Goal: Task Accomplishment & Management: Manage account settings

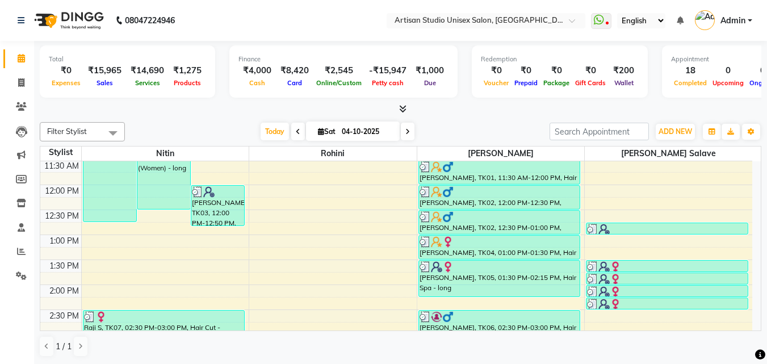
scroll to position [227, 0]
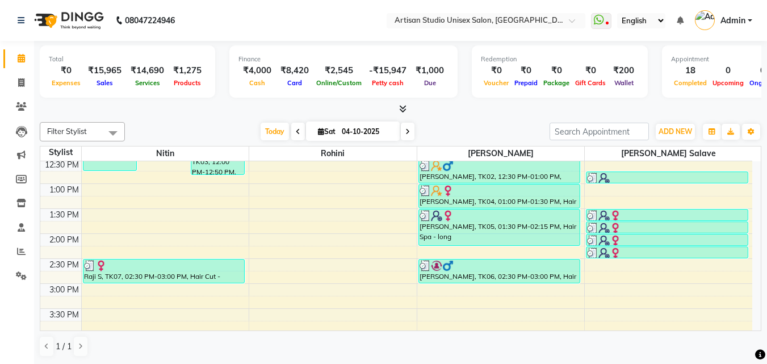
click at [660, 286] on div "8:00 AM 8:30 AM 9:00 AM 9:30 AM 10:00 AM 10:30 AM 11:00 AM 11:30 AM 12:00 PM 12…" at bounding box center [396, 283] width 712 height 699
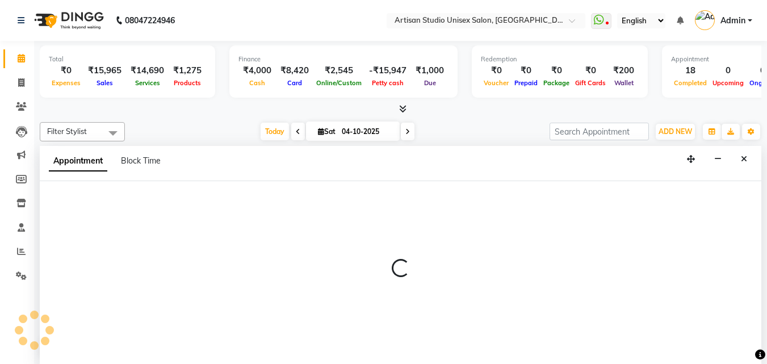
select select "65216"
select select "tentative"
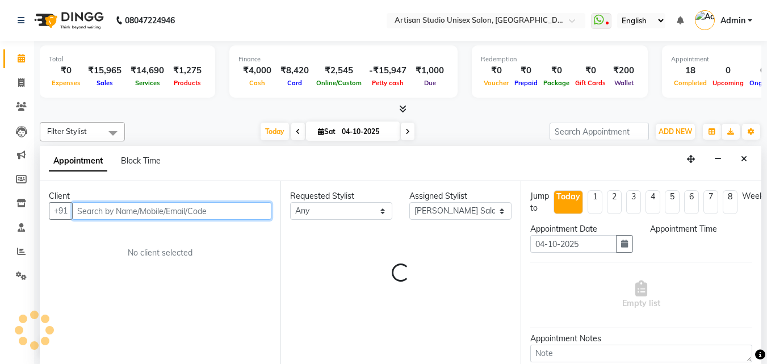
scroll to position [1, 0]
select select "900"
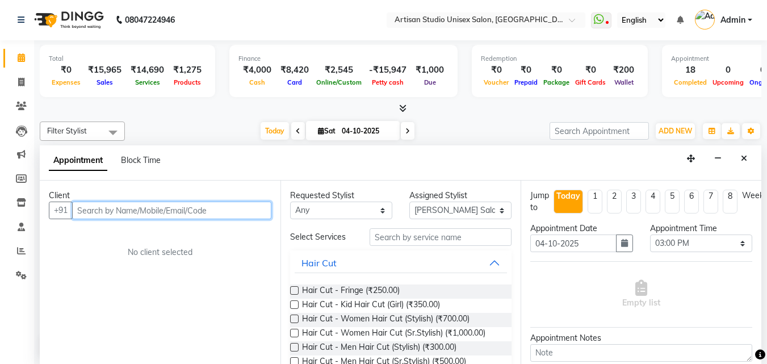
click at [191, 212] on input "text" at bounding box center [171, 210] width 199 height 18
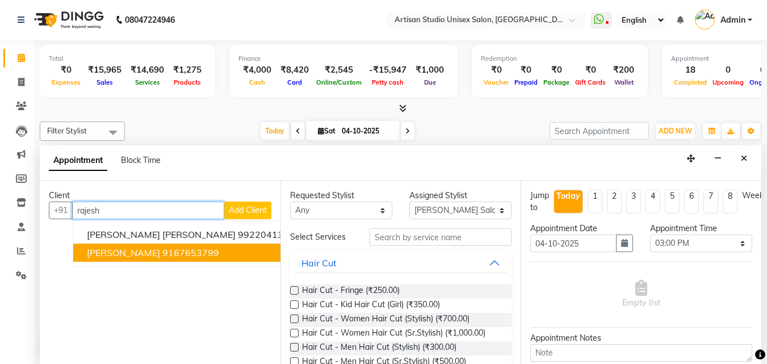
click at [185, 252] on ngb-highlight "9167653799" at bounding box center [190, 252] width 57 height 11
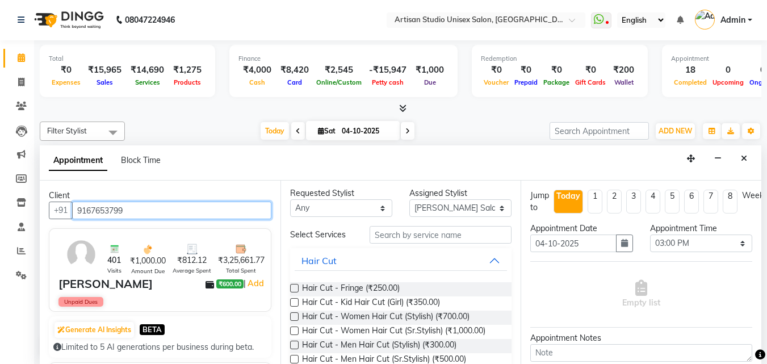
scroll to position [0, 0]
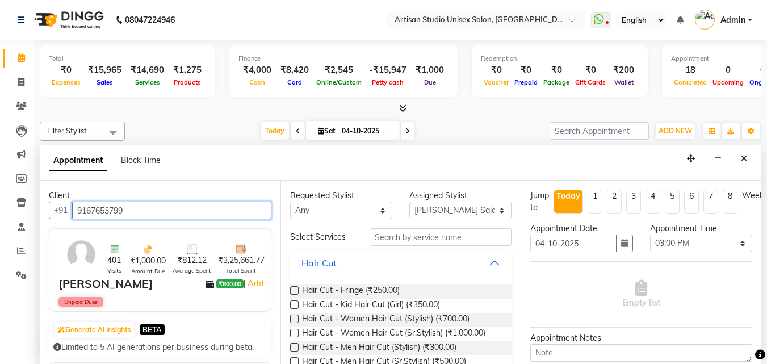
type input "9167653799"
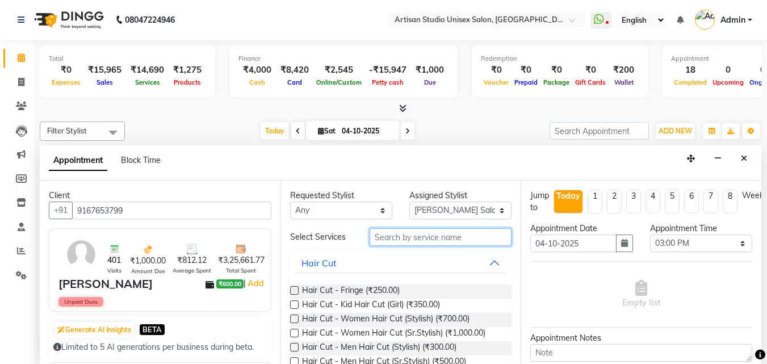
click at [384, 237] on input "text" at bounding box center [440, 237] width 142 height 18
click at [385, 237] on input "text" at bounding box center [440, 237] width 142 height 18
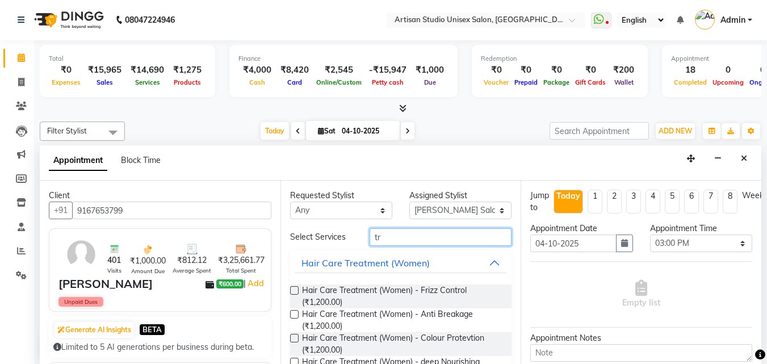
type input "t"
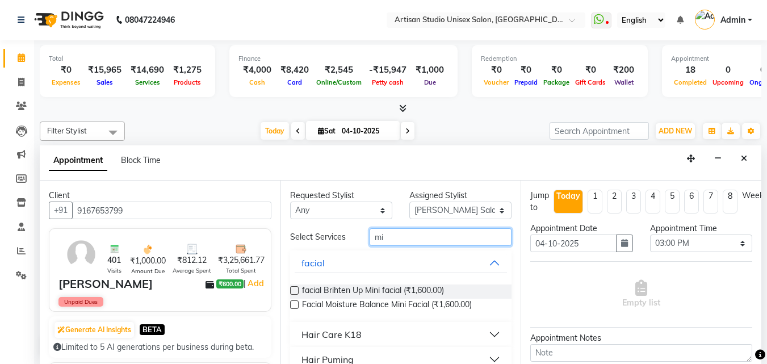
type input "m"
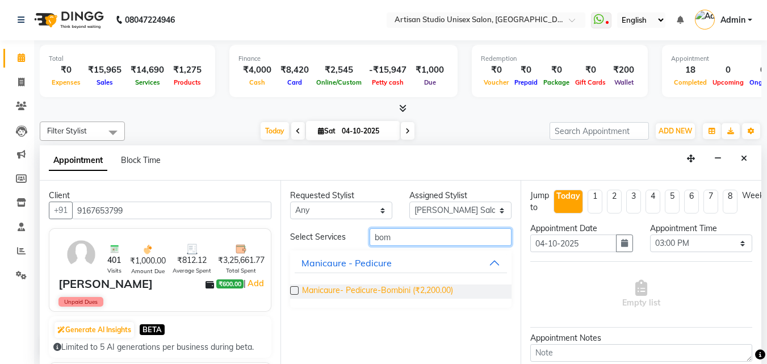
type input "bom"
click at [386, 287] on span "Manicaure- Pedicure-Bombini (₹2,200.00)" at bounding box center [377, 291] width 151 height 14
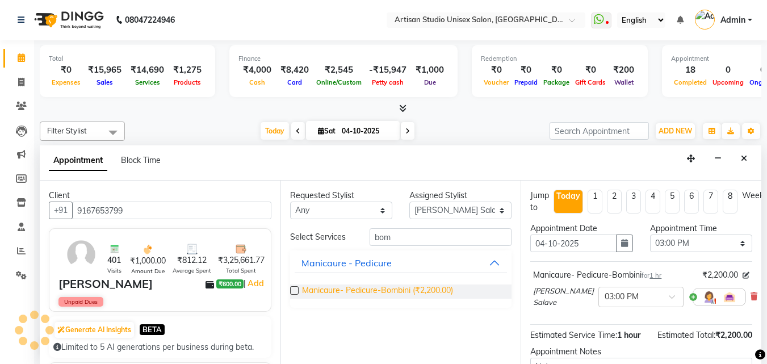
click at [389, 287] on span "Manicaure- Pedicure-Bombini (₹2,200.00)" at bounding box center [377, 291] width 151 height 14
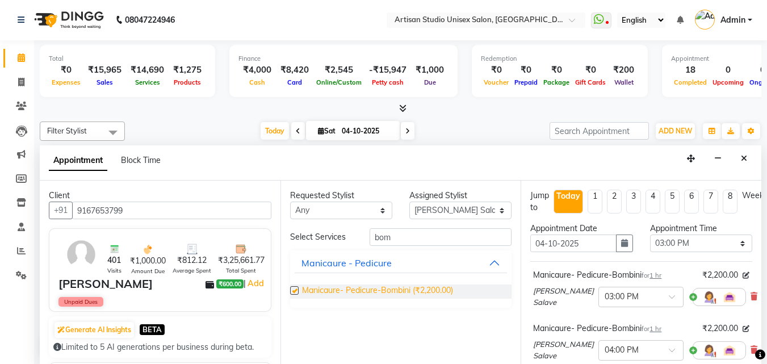
checkbox input "false"
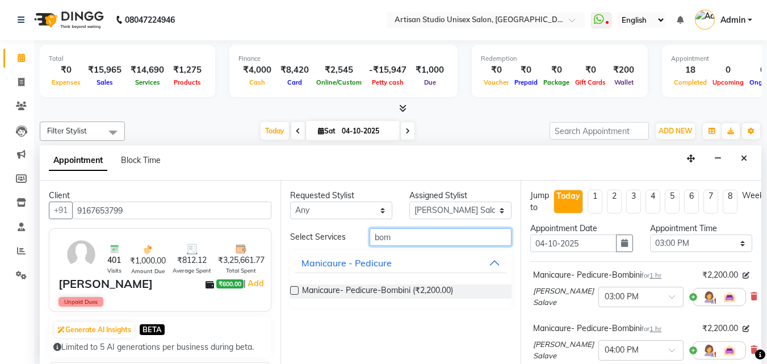
click at [443, 242] on input "bom" at bounding box center [440, 237] width 142 height 18
type input "b"
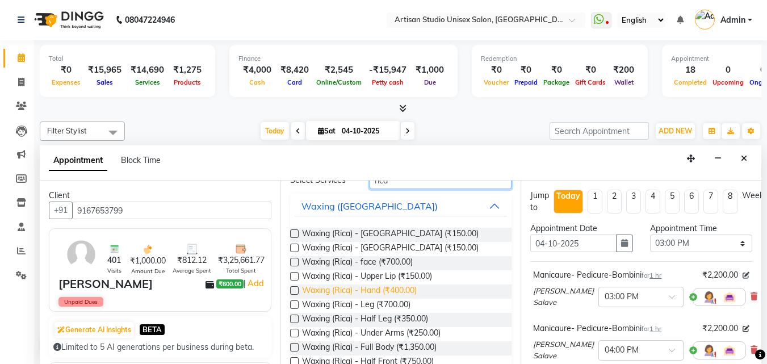
scroll to position [114, 0]
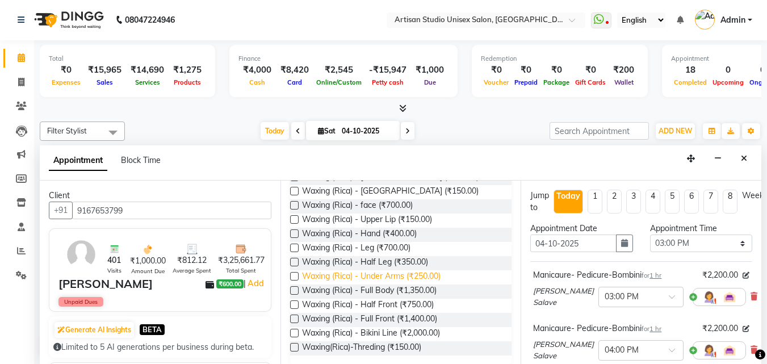
type input "rica"
click at [385, 277] on span "Waxing (Rica) - Under Arms (₹250.00)" at bounding box center [371, 277] width 138 height 14
checkbox input "false"
click at [382, 249] on span "Waxing (Rica) - Leg (₹700.00)" at bounding box center [356, 249] width 108 height 14
checkbox input "false"
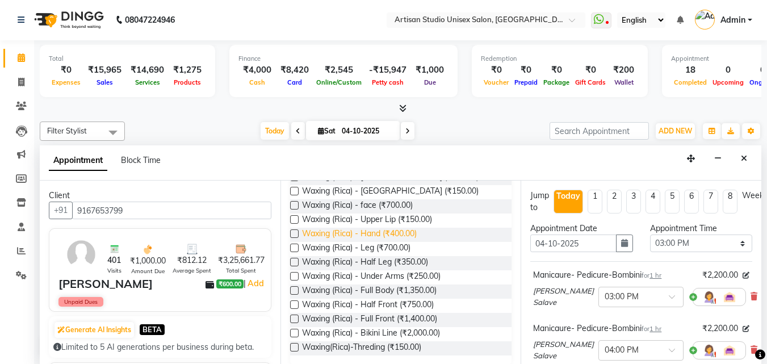
click at [391, 233] on span "Waxing (Rica) - Hand (₹400.00)" at bounding box center [359, 235] width 115 height 14
checkbox input "false"
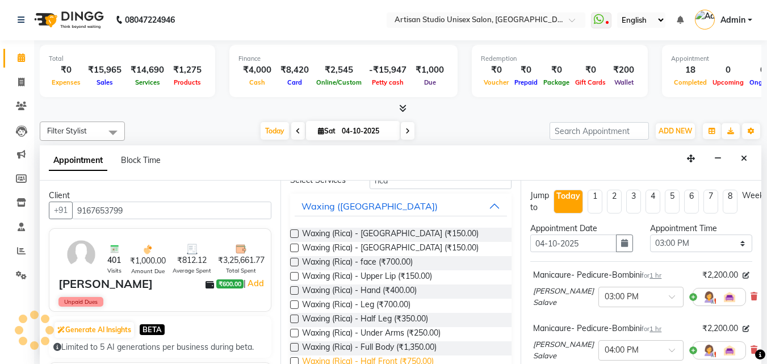
scroll to position [0, 0]
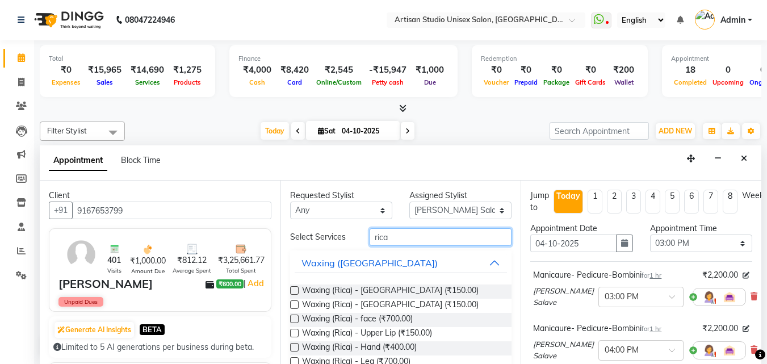
click at [438, 239] on input "rica" at bounding box center [440, 237] width 142 height 18
type input "r"
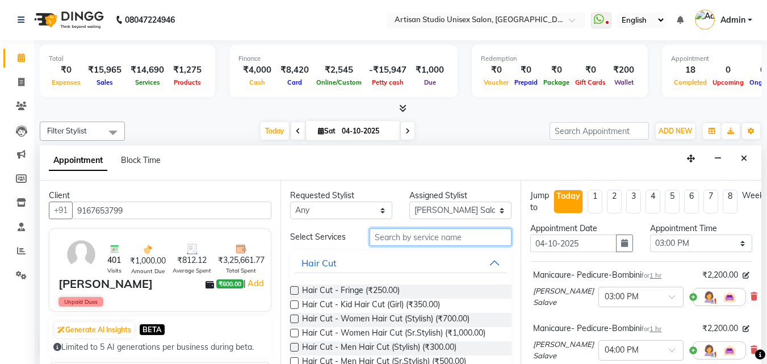
type input "t"
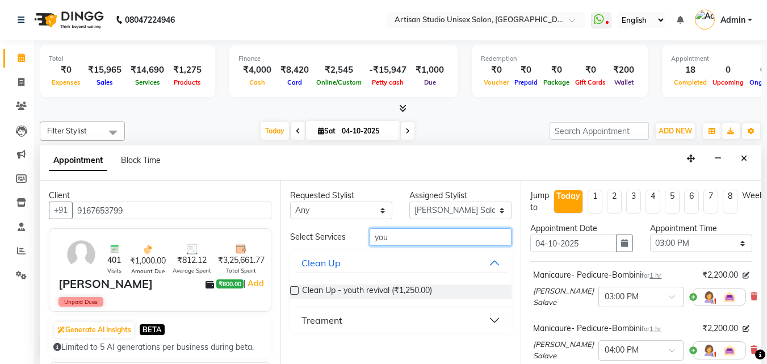
type input "you"
click at [496, 321] on button "Treament" at bounding box center [401, 320] width 213 height 20
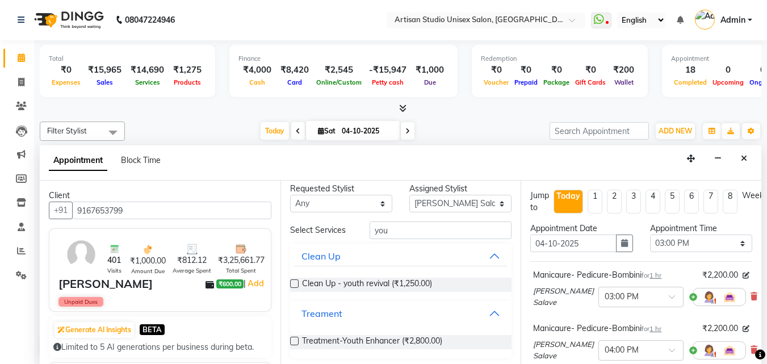
scroll to position [9, 0]
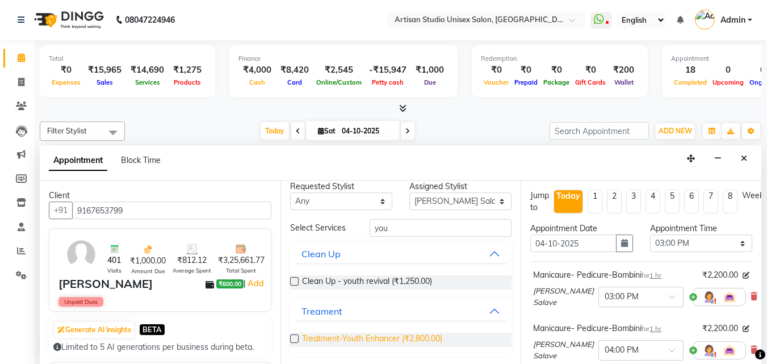
click at [429, 339] on span "Treatment-Youth Enhancer (₹2,800.00)" at bounding box center [372, 340] width 140 height 14
checkbox input "false"
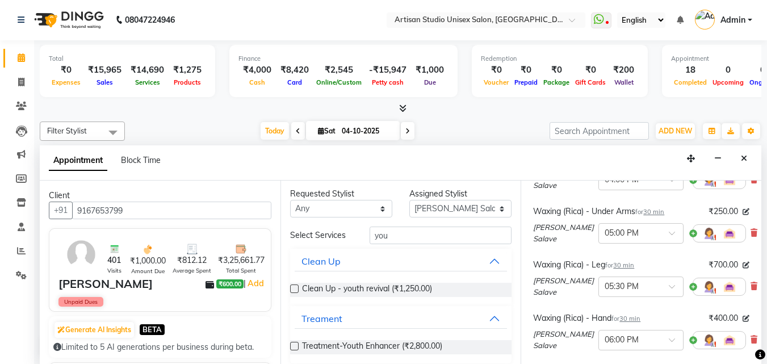
scroll to position [0, 0]
click at [492, 213] on select "Select [PERSON_NAME] [PERSON_NAME] [PERSON_NAME]" at bounding box center [460, 210] width 102 height 18
select select "51857"
click at [409, 201] on select "Select [PERSON_NAME] [PERSON_NAME] [PERSON_NAME]" at bounding box center [460, 210] width 102 height 18
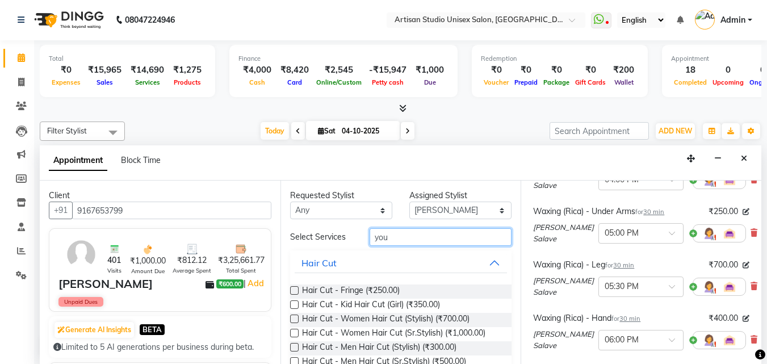
click at [426, 236] on input "you" at bounding box center [440, 237] width 142 height 18
type input "y"
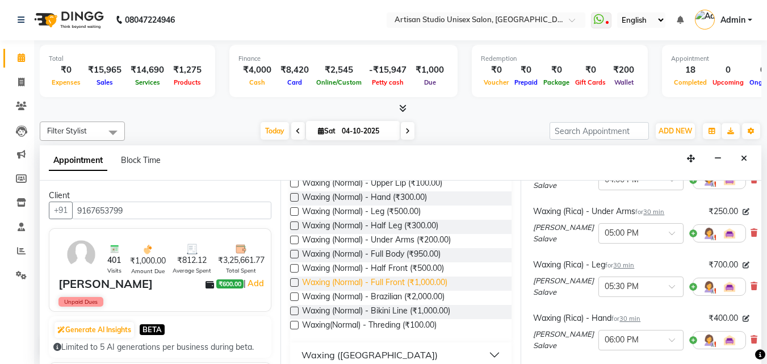
scroll to position [170, 0]
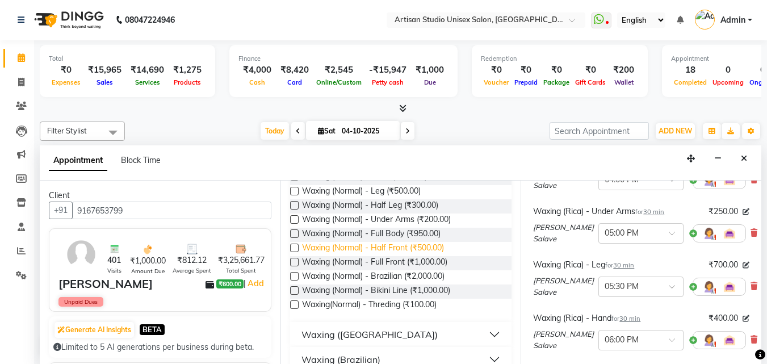
type input "wax"
click at [424, 246] on span "Waxing (Normal) - Half Front (₹500.00)" at bounding box center [373, 249] width 142 height 14
checkbox input "false"
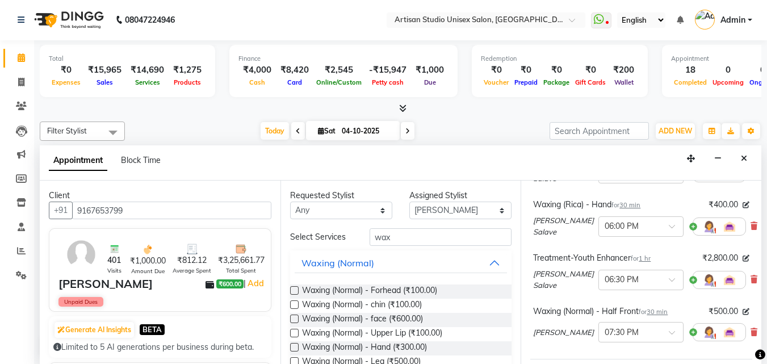
scroll to position [0, 0]
click at [434, 236] on input "wax" at bounding box center [440, 238] width 142 height 18
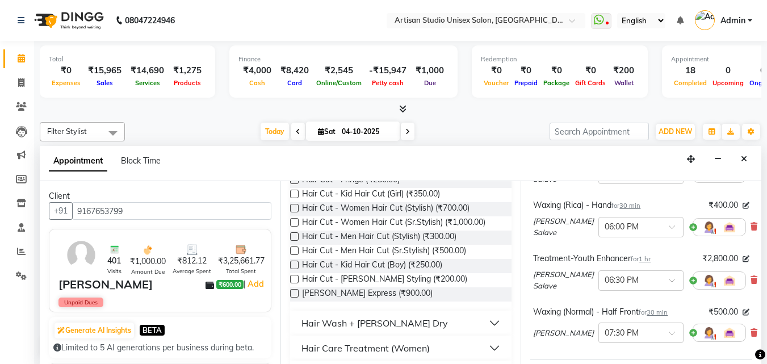
scroll to position [114, 0]
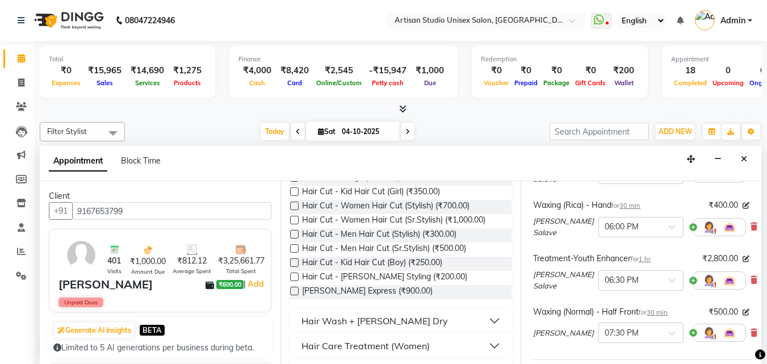
click at [480, 319] on button "Hair Wash + [PERSON_NAME] Dry" at bounding box center [401, 320] width 213 height 20
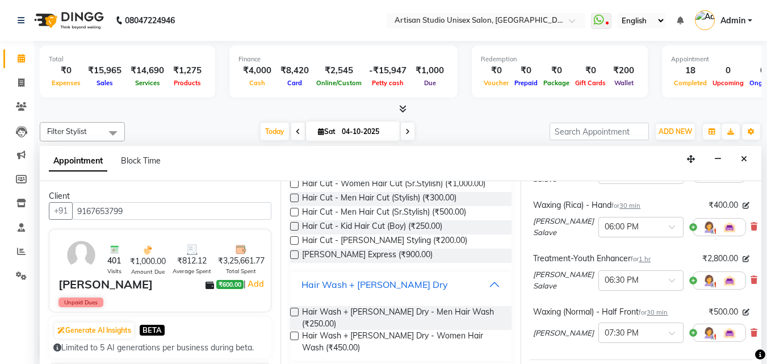
scroll to position [170, 0]
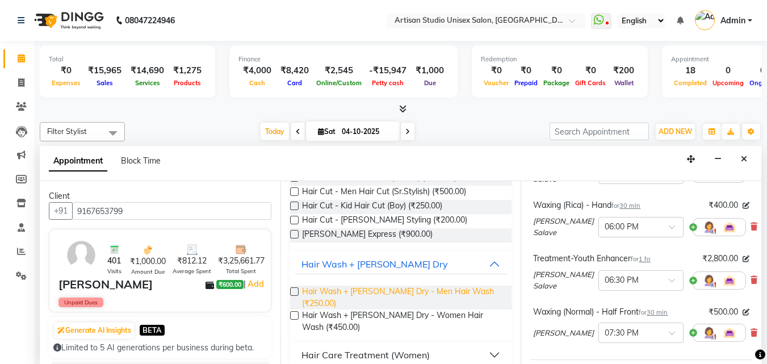
click at [438, 293] on span "Hair Wash + [PERSON_NAME] Dry - Men Hair Wash (₹250.00)" at bounding box center [402, 297] width 201 height 24
checkbox input "false"
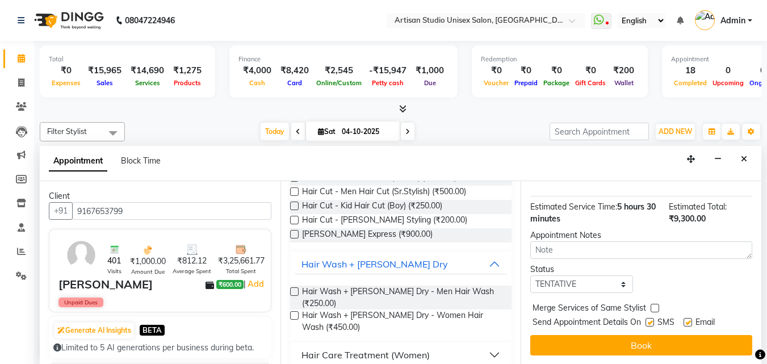
scroll to position [1, 0]
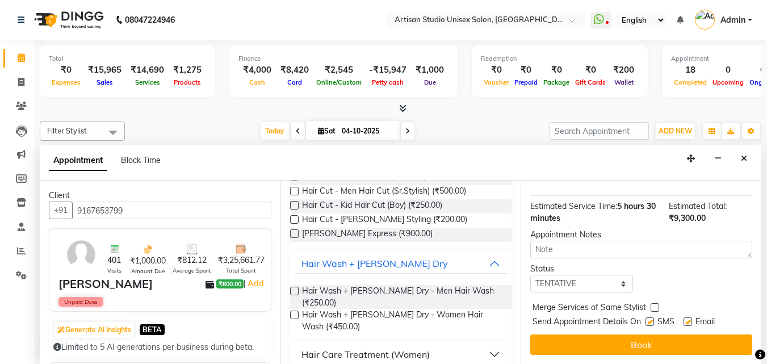
drag, startPoint x: 648, startPoint y: 314, endPoint x: 658, endPoint y: 314, distance: 10.2
click at [649, 317] on label at bounding box center [649, 321] width 9 height 9
click at [649, 319] on input "checkbox" at bounding box center [648, 322] width 7 height 7
checkbox input "false"
click at [691, 317] on label at bounding box center [687, 321] width 9 height 9
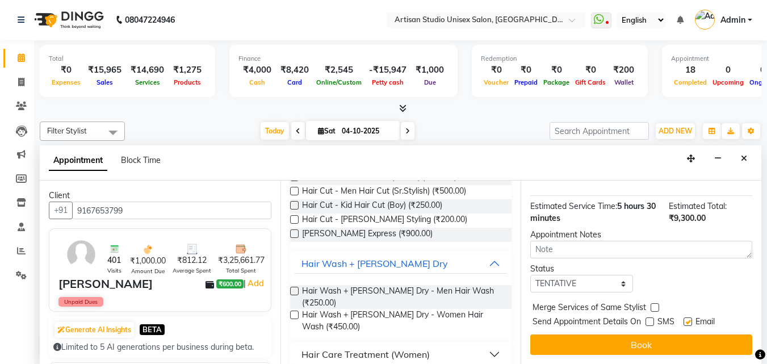
click at [691, 319] on input "checkbox" at bounding box center [686, 322] width 7 height 7
checkbox input "false"
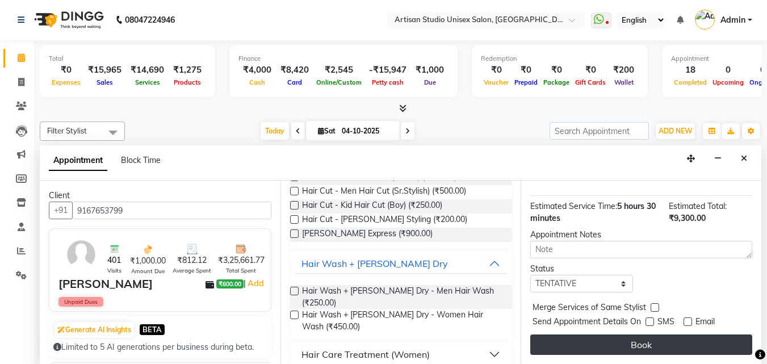
click at [687, 334] on button "Book" at bounding box center [641, 344] width 222 height 20
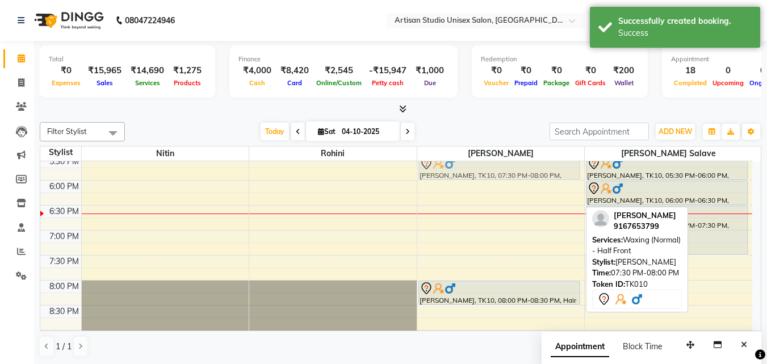
scroll to position [472, 0]
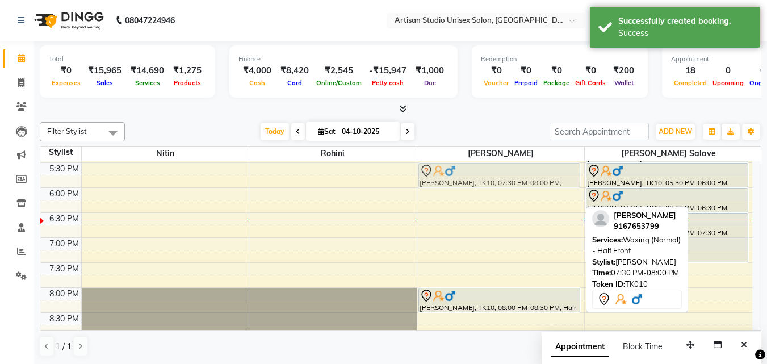
drag, startPoint x: 500, startPoint y: 241, endPoint x: 482, endPoint y: 172, distance: 71.6
click at [482, 172] on div "[PERSON_NAME], TK01, 11:30 AM-12:00 PM, Hair Cut - [PERSON_NAME] Styling [PERSO…" at bounding box center [500, 37] width 167 height 699
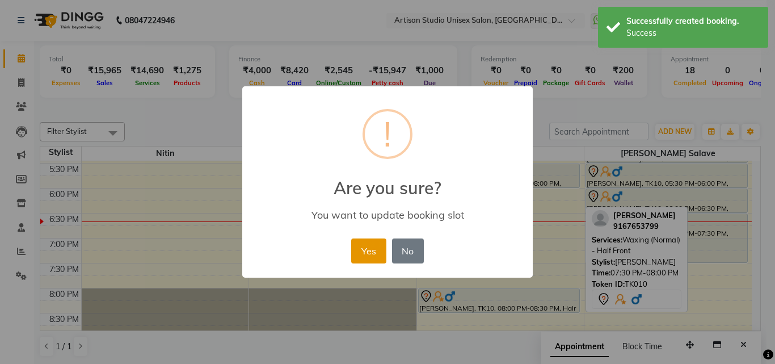
click at [371, 242] on button "Yes" at bounding box center [368, 250] width 35 height 25
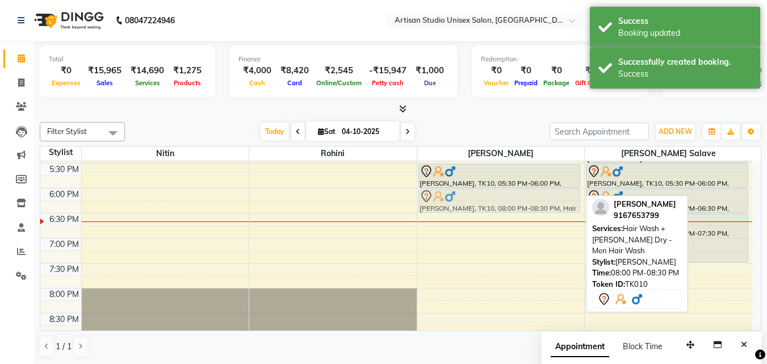
drag, startPoint x: 438, startPoint y: 295, endPoint x: 438, endPoint y: 200, distance: 94.8
click at [438, 200] on div "[PERSON_NAME], TK01, 11:30 AM-12:00 PM, Hair Cut - [PERSON_NAME] Styling [PERSO…" at bounding box center [500, 38] width 167 height 699
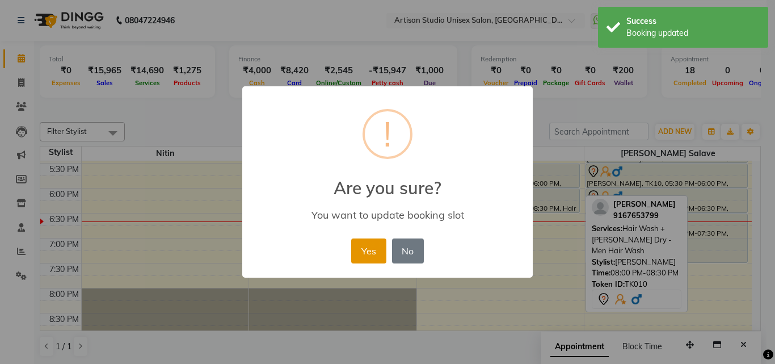
click at [364, 251] on button "Yes" at bounding box center [368, 250] width 35 height 25
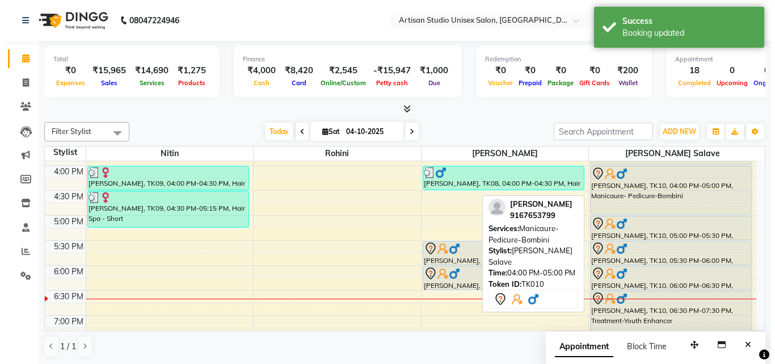
scroll to position [415, 0]
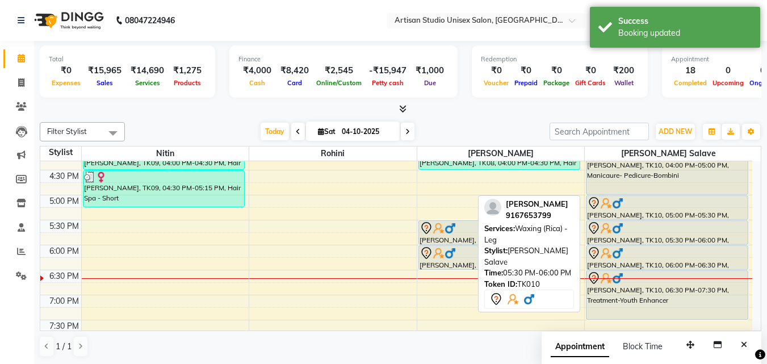
click at [635, 233] on div at bounding box center [667, 228] width 160 height 14
click at [607, 257] on img at bounding box center [605, 252] width 11 height 11
select select "7"
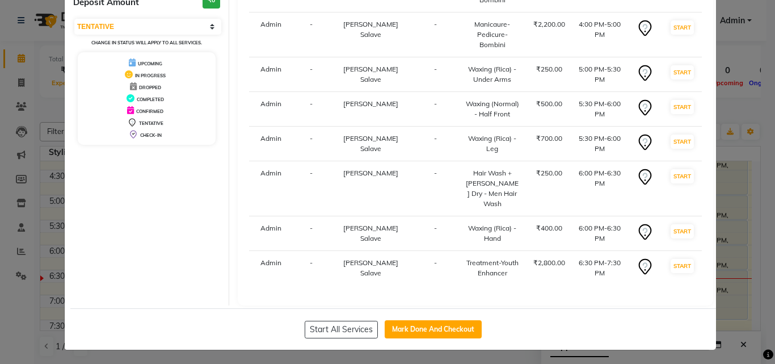
scroll to position [152, 0]
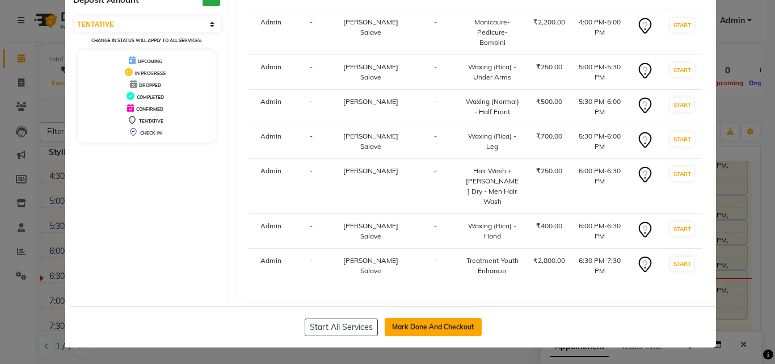
click at [453, 325] on button "Mark Done And Checkout" at bounding box center [433, 327] width 97 height 18
select select "service"
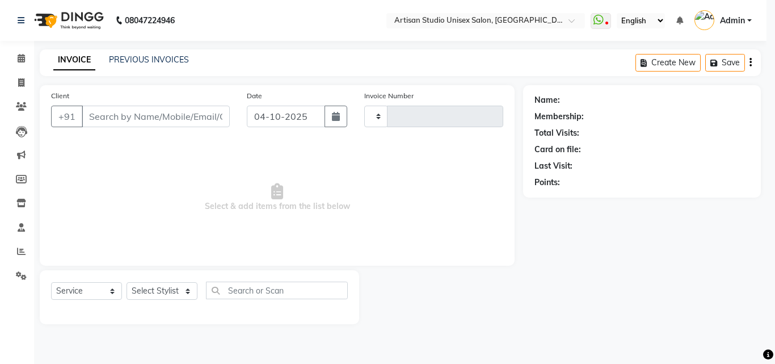
type input "1270"
select select "4913"
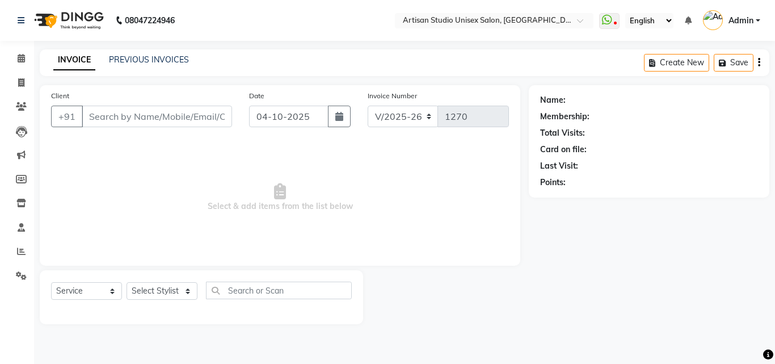
type input "9167653799"
select select "65216"
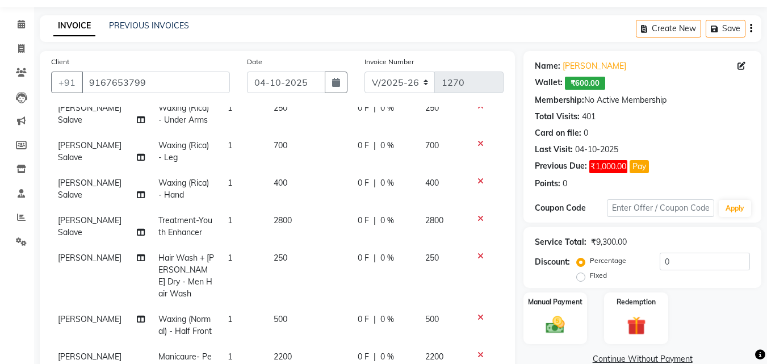
scroll to position [261, 0]
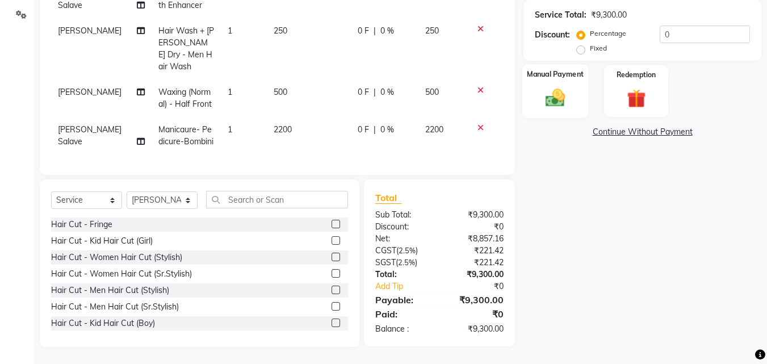
click at [572, 103] on div "Manual Payment" at bounding box center [555, 91] width 66 height 54
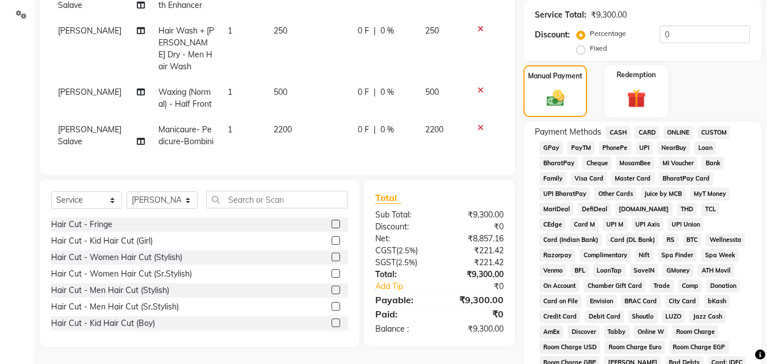
click at [649, 131] on span "CARD" at bounding box center [647, 132] width 24 height 13
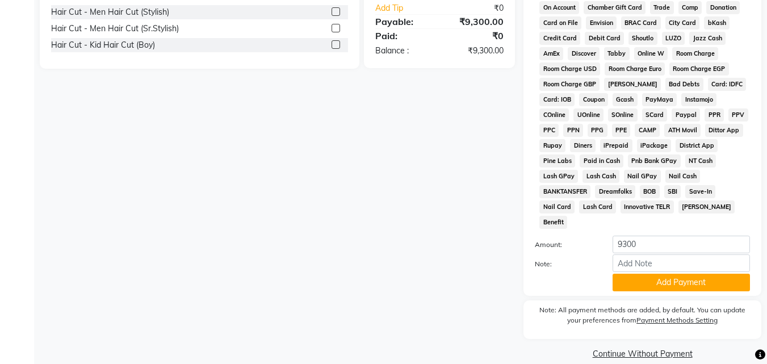
click at [657, 274] on button "Add Payment" at bounding box center [680, 283] width 137 height 18
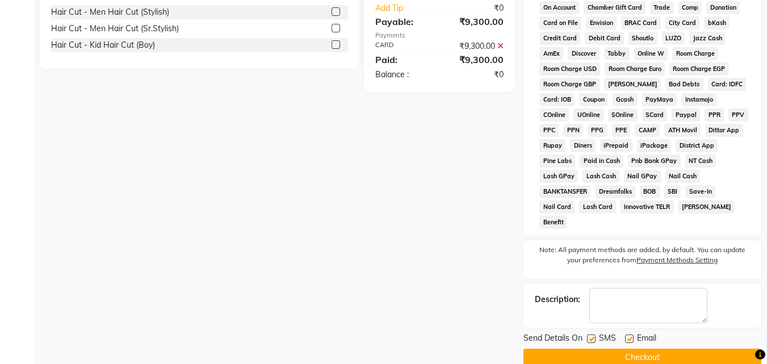
scroll to position [543, 0]
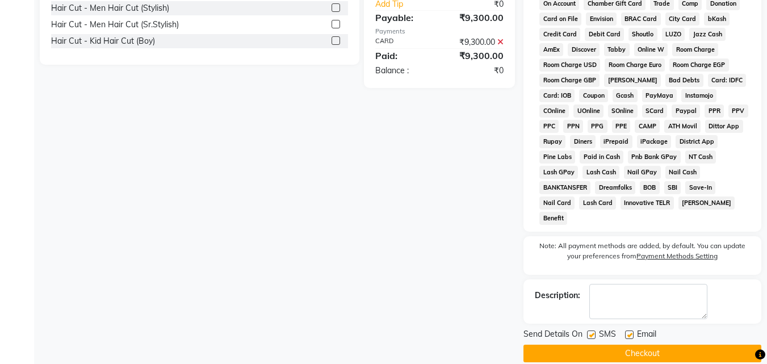
click at [593, 330] on label at bounding box center [591, 334] width 9 height 9
click at [593, 331] on input "checkbox" at bounding box center [590, 334] width 7 height 7
click at [594, 330] on label at bounding box center [591, 334] width 9 height 9
click at [594, 331] on input "checkbox" at bounding box center [590, 334] width 7 height 7
checkbox input "true"
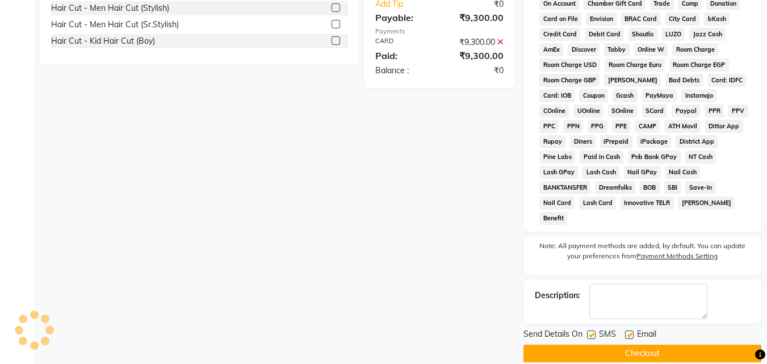
click at [595, 345] on button "Checkout" at bounding box center [642, 354] width 238 height 18
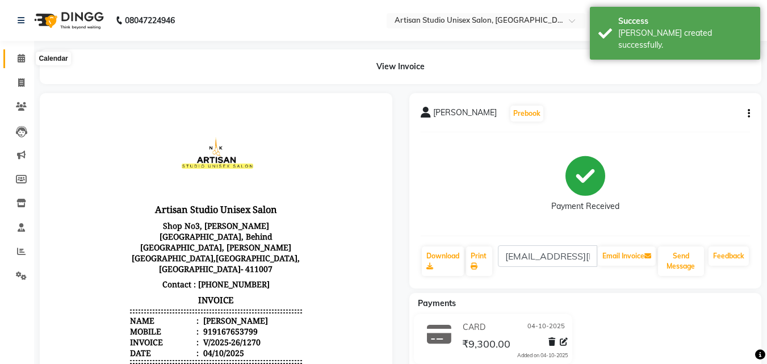
click at [22, 54] on icon at bounding box center [21, 58] width 7 height 9
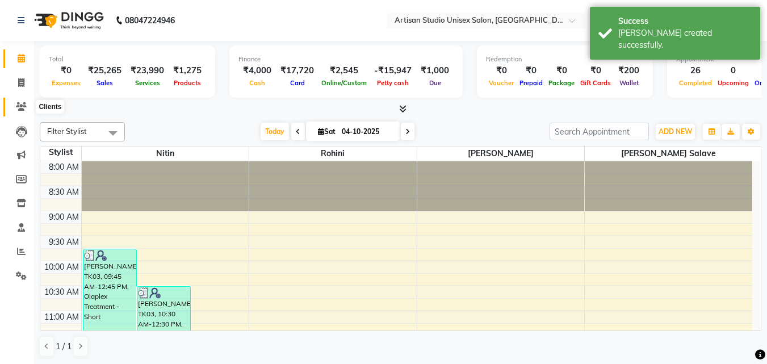
click at [23, 106] on icon at bounding box center [21, 106] width 11 height 9
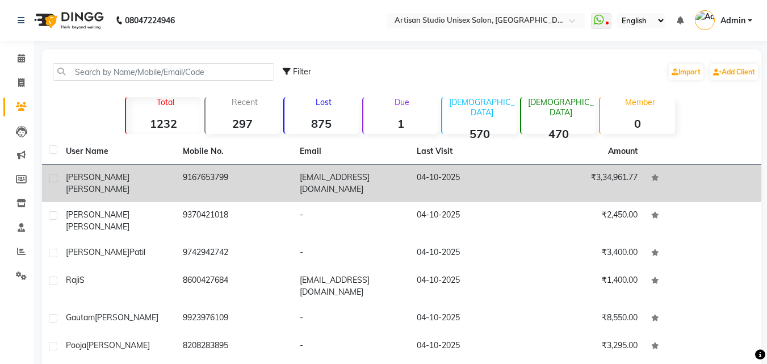
click at [233, 187] on td "9167653799" at bounding box center [234, 183] width 117 height 37
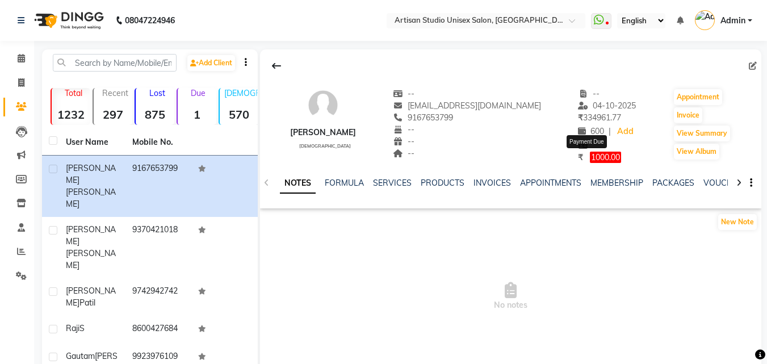
click at [598, 159] on span "1000.00" at bounding box center [605, 157] width 31 height 11
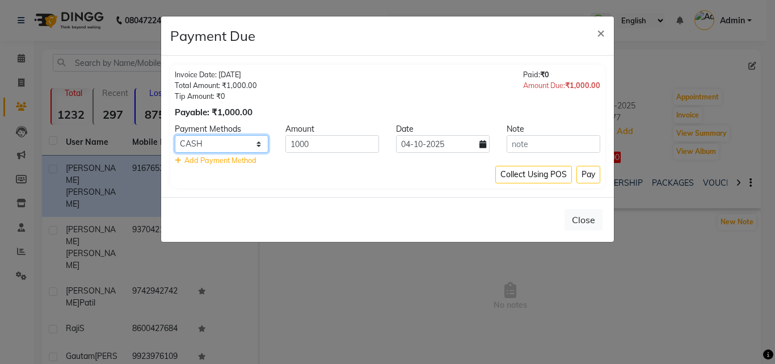
click at [261, 142] on select "CASH CARD ONLINE CUSTOM GPay PayTM PhonePe UPI NearBuy Loan BharatPay Cheque Mo…" at bounding box center [222, 144] width 94 height 18
select select "2"
click at [175, 135] on select "CASH CARD ONLINE CUSTOM GPay PayTM PhonePe UPI NearBuy Loan BharatPay Cheque Mo…" at bounding box center [222, 144] width 94 height 18
click at [583, 172] on button "Pay" at bounding box center [589, 175] width 24 height 18
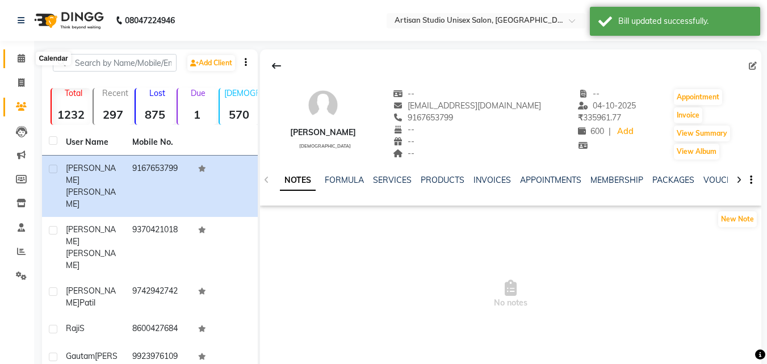
click at [24, 58] on icon at bounding box center [21, 58] width 7 height 9
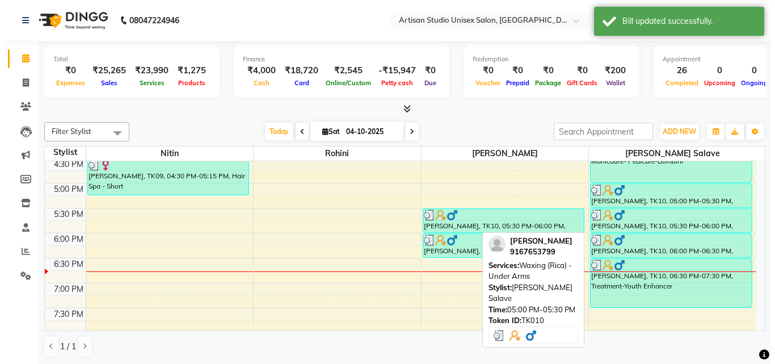
scroll to position [454, 0]
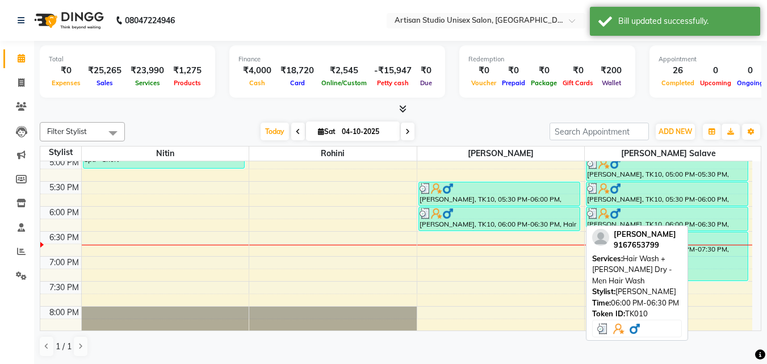
click at [527, 213] on div at bounding box center [498, 213] width 159 height 11
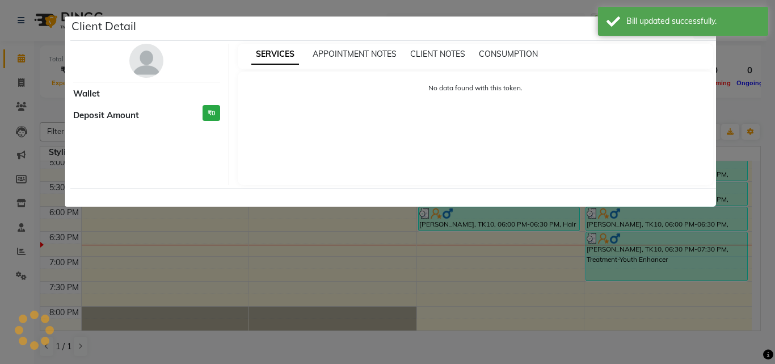
select select "3"
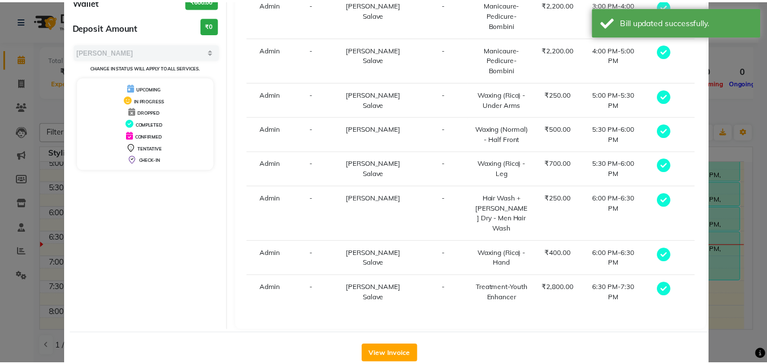
scroll to position [142, 0]
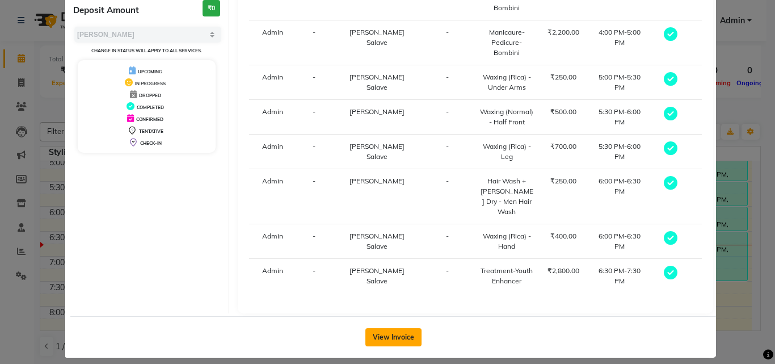
click at [388, 328] on button "View Invoice" at bounding box center [394, 337] width 56 height 18
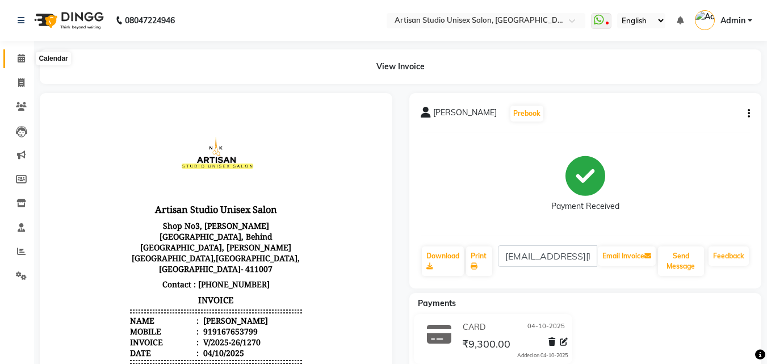
click at [25, 63] on span at bounding box center [21, 58] width 20 height 13
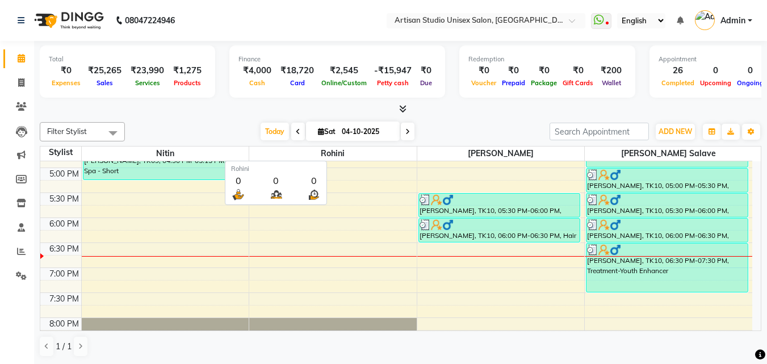
scroll to position [273, 0]
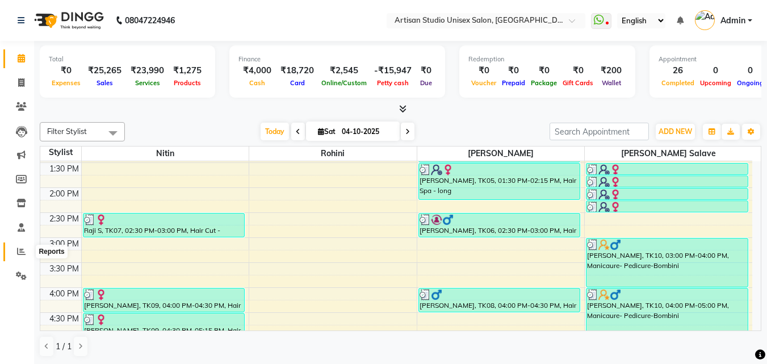
click at [26, 250] on span at bounding box center [21, 251] width 20 height 13
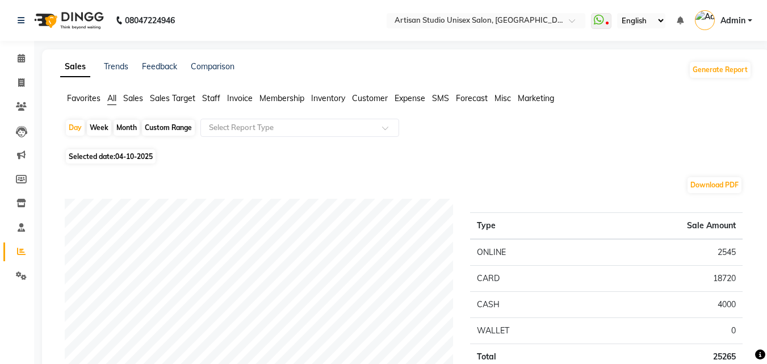
click at [129, 128] on div "Month" at bounding box center [127, 128] width 26 height 16
select select "10"
select select "2025"
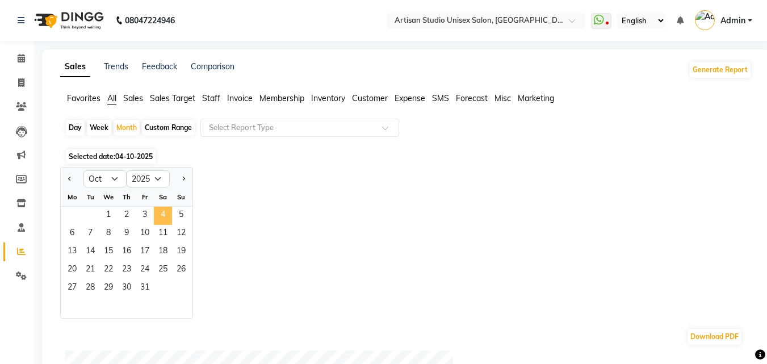
click at [158, 211] on span "4" at bounding box center [163, 216] width 18 height 18
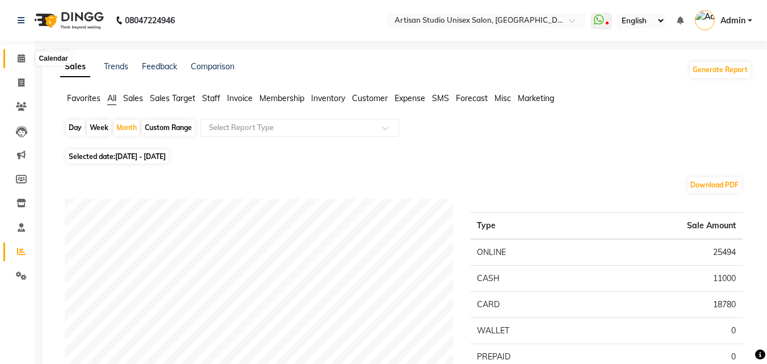
click at [18, 58] on icon at bounding box center [21, 58] width 7 height 9
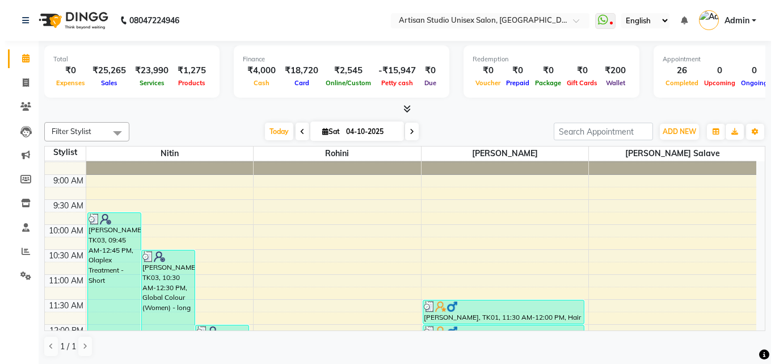
scroll to position [57, 0]
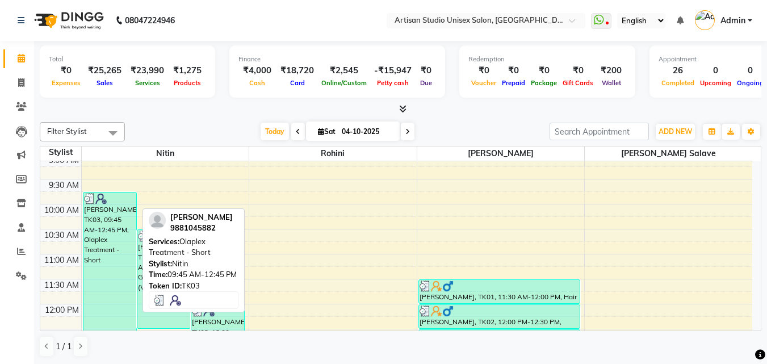
click at [124, 271] on div "[PERSON_NAME], TK03, 09:45 AM-12:45 PM, Olaplex Treatment - Short" at bounding box center [109, 266] width 53 height 148
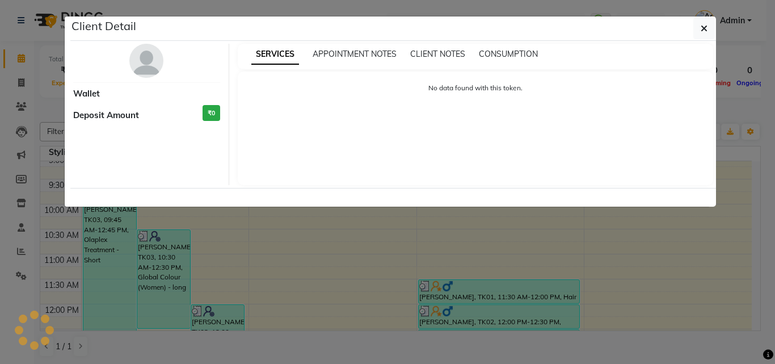
select select "3"
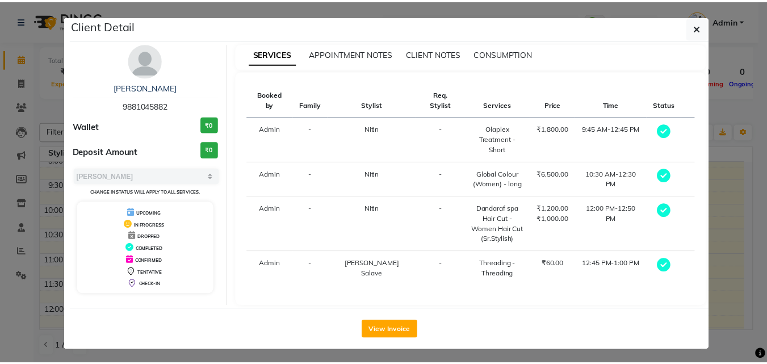
scroll to position [0, 0]
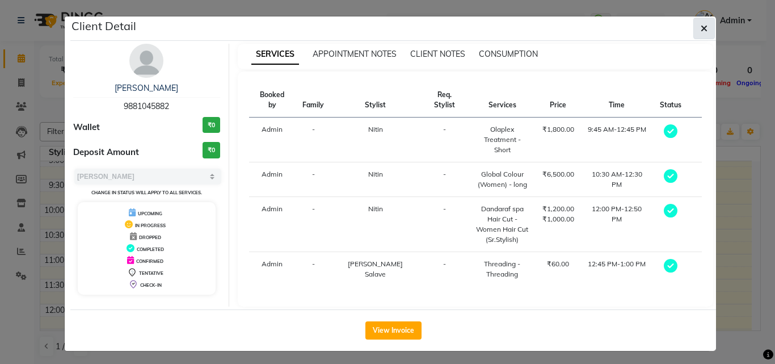
click at [706, 25] on button "button" at bounding box center [705, 29] width 22 height 22
